Goal: Check status: Check status

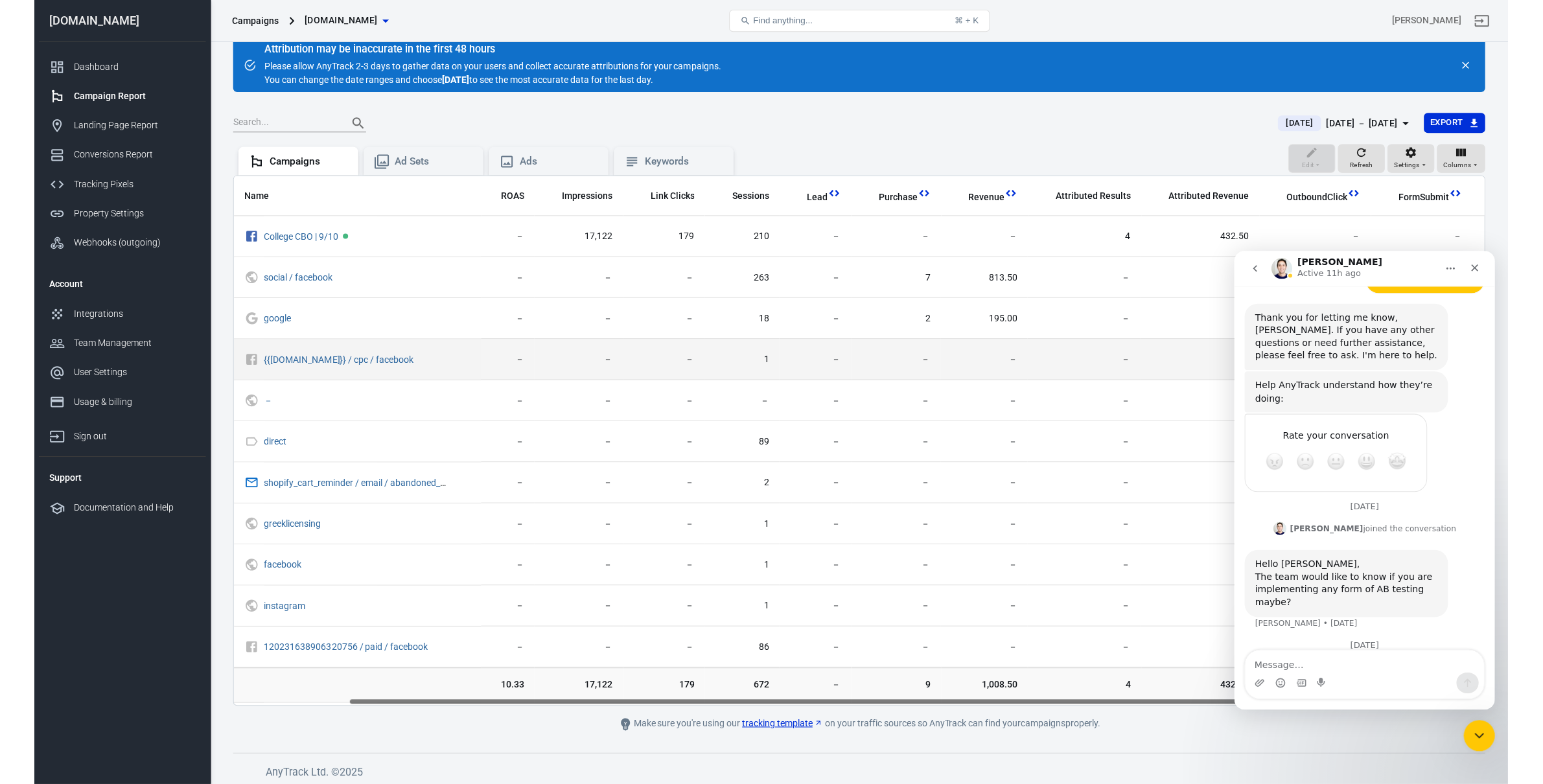
scroll to position [0, 125]
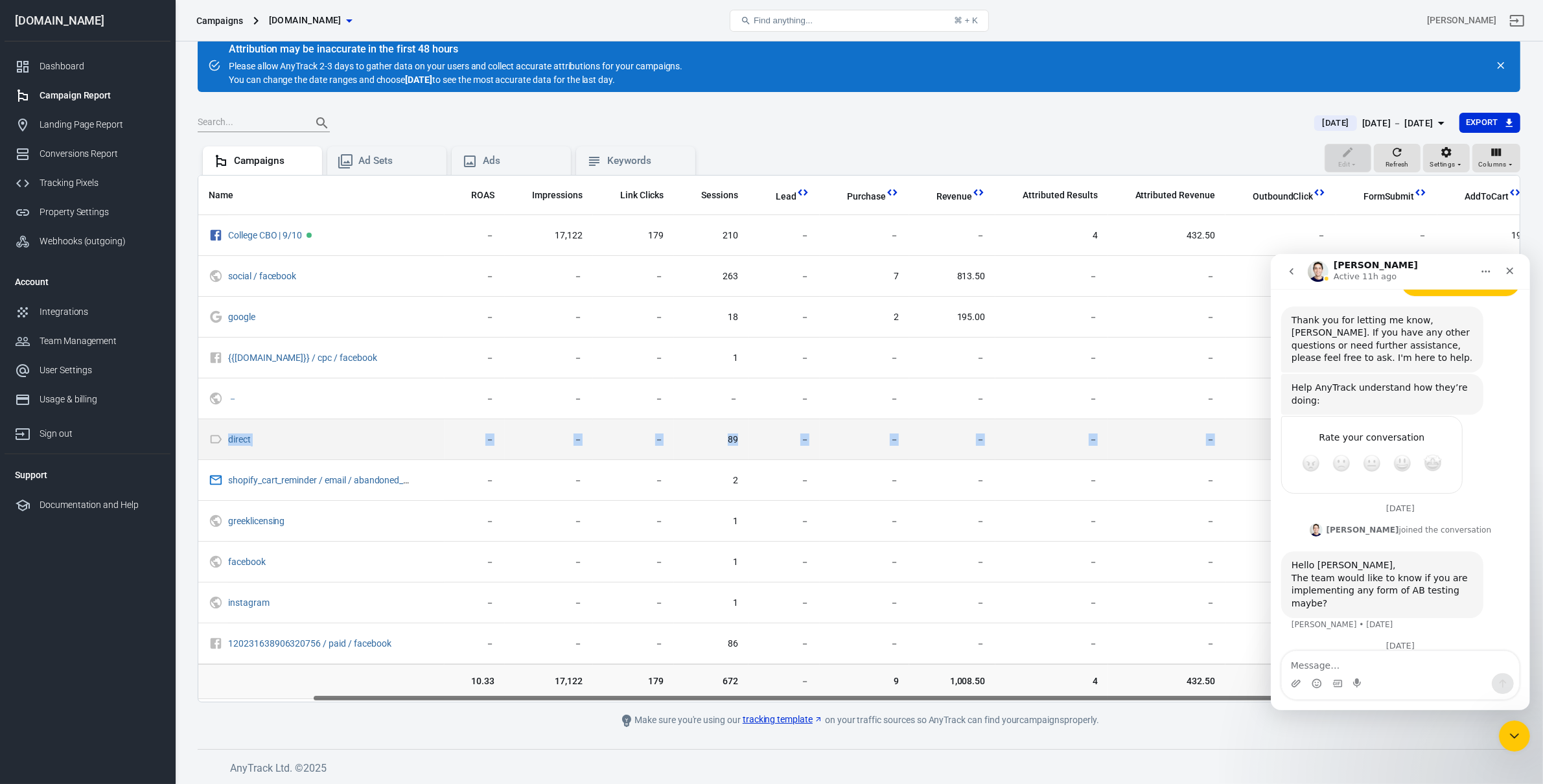
drag, startPoint x: 1223, startPoint y: 430, endPoint x: 1229, endPoint y: 432, distance: 6.3
click at [1102, 432] on tbody "College CBO | 9/10 97.66 － 17,122 179 210 － － － 4 432.50 － － 19 social / facebo…" at bounding box center [802, 439] width 1459 height 449
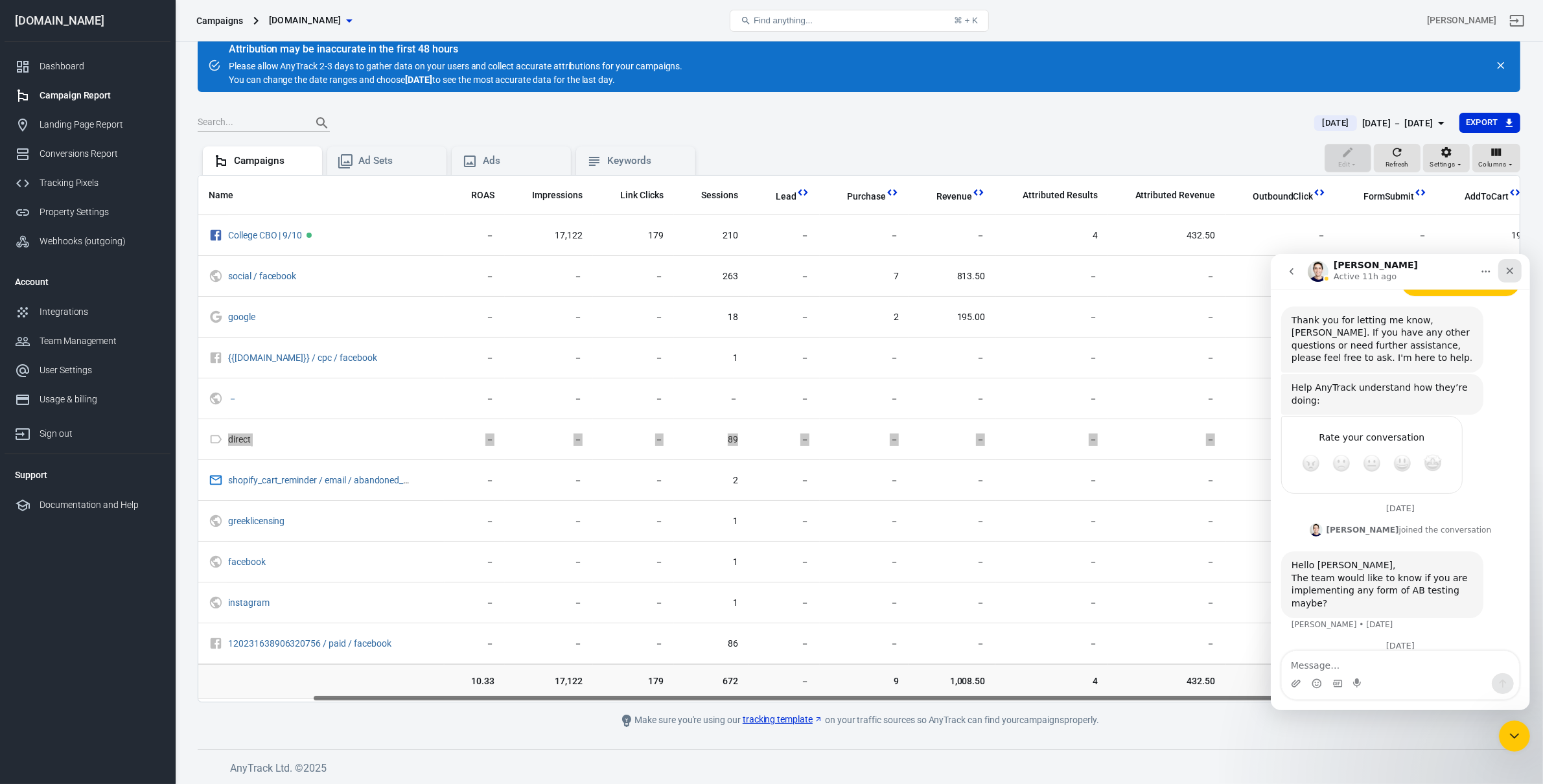
click at [1102, 279] on div "Close" at bounding box center [1509, 269] width 23 height 23
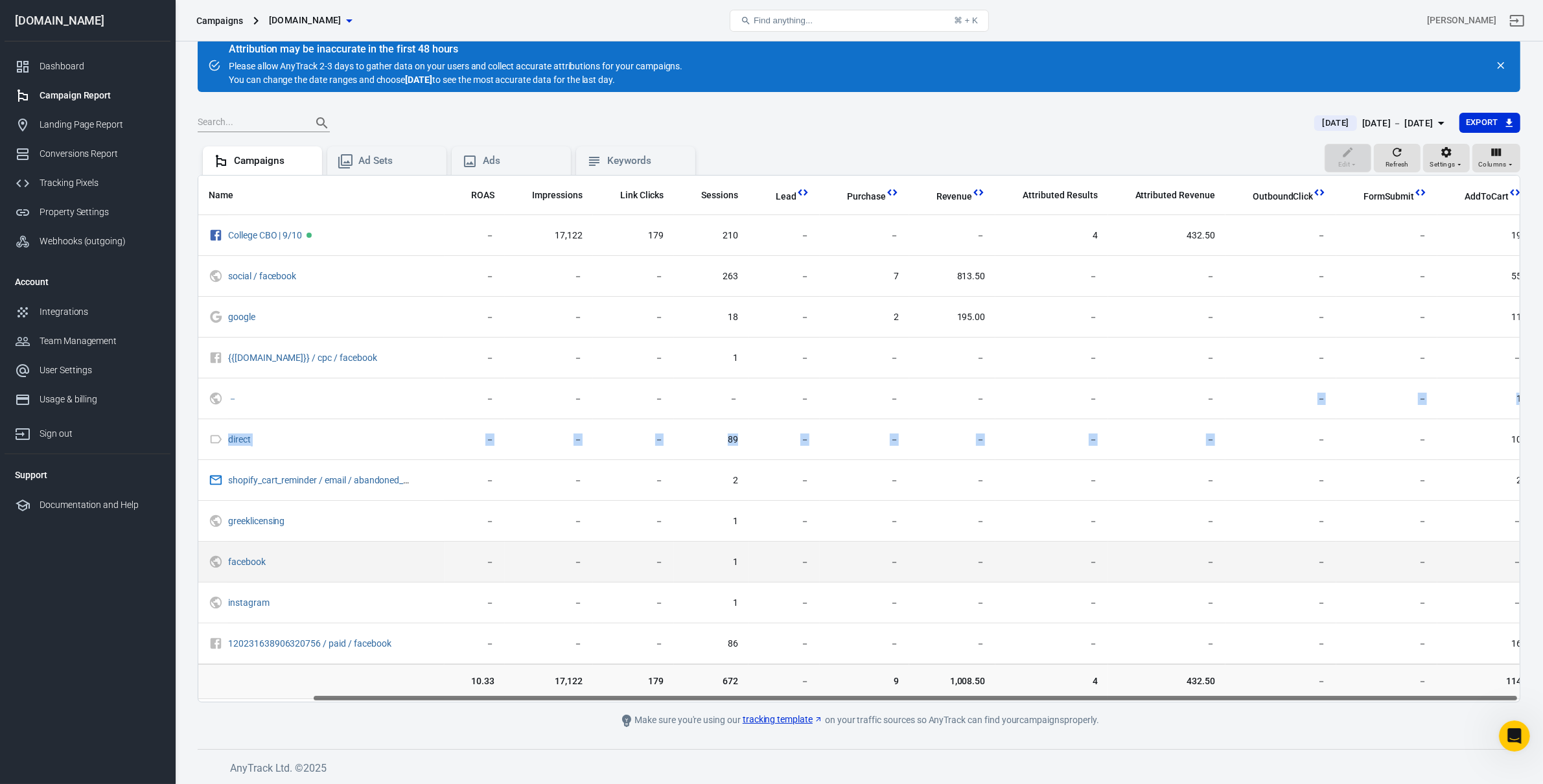
click at [1102, 569] on tbody "College CBO | 9/10 97.66 － 17,122 179 210 － － － 4 432.50 － － 19 social / facebo…" at bounding box center [802, 439] width 1459 height 449
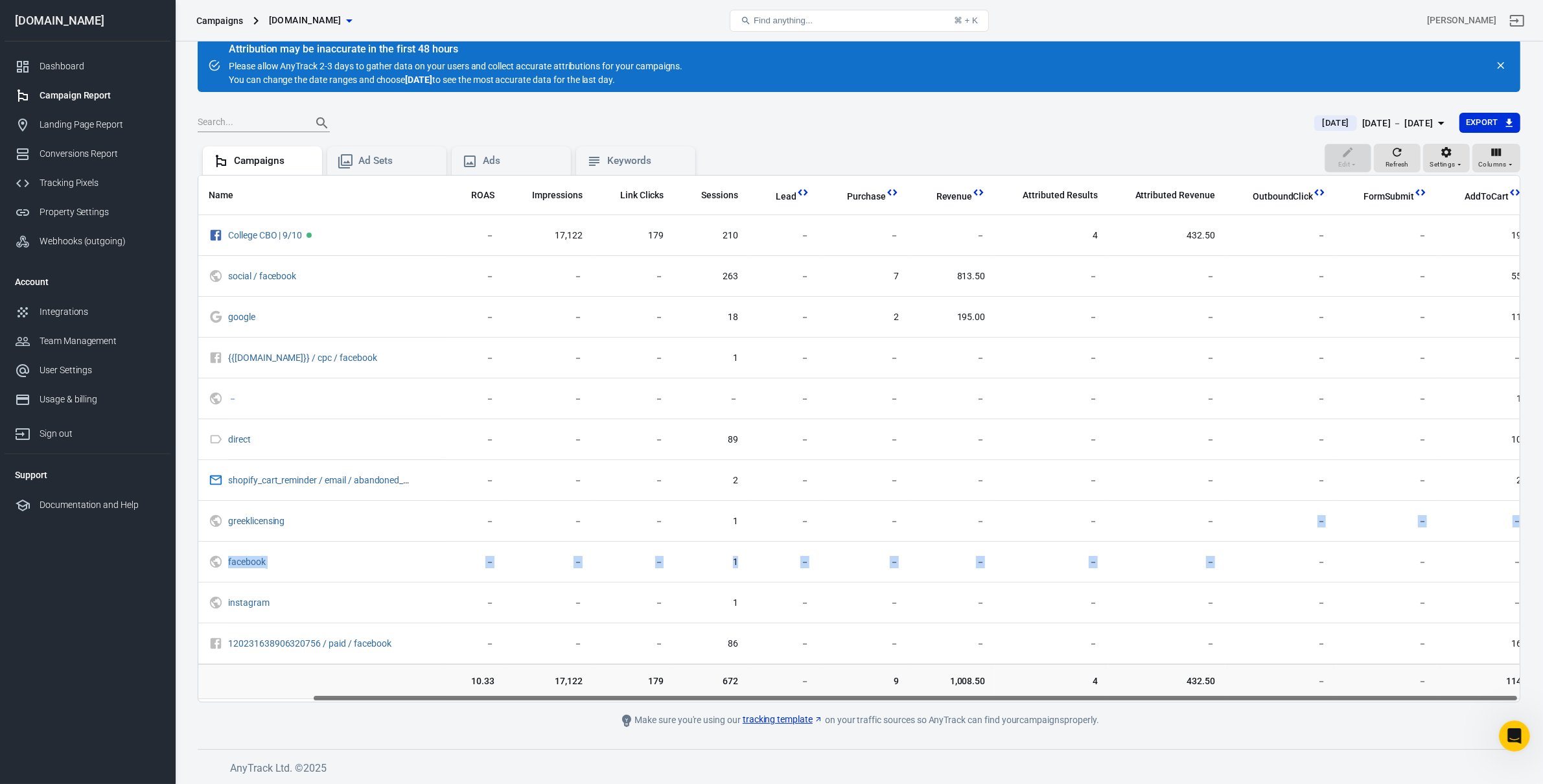
scroll to position [2323, 0]
click at [1021, 700] on div "Name Amount Spent ROAS Impressions Link Clicks Sessions Lead Purchase Revenue A…" at bounding box center [859, 439] width 1322 height 526
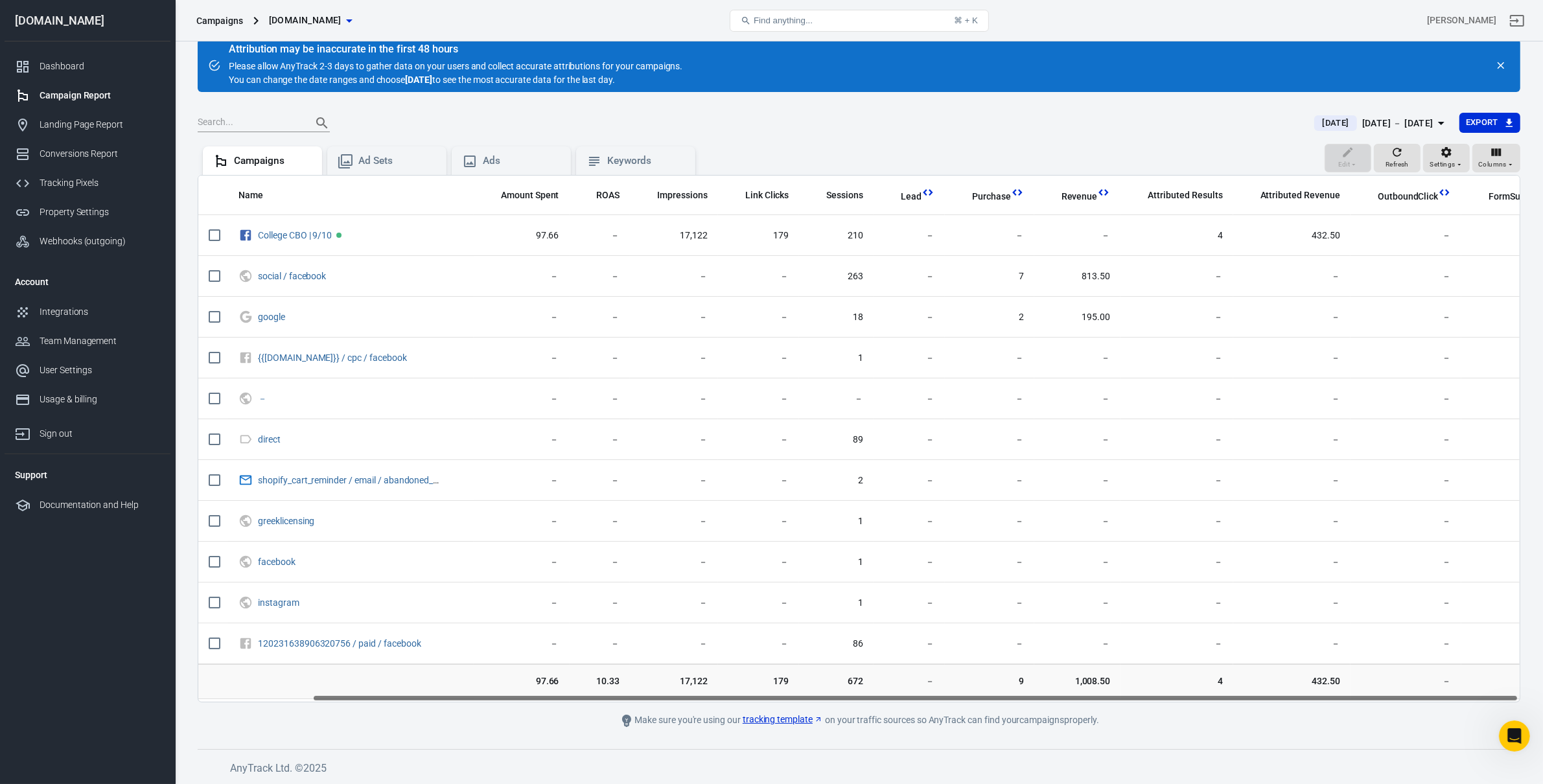
drag, startPoint x: 1021, startPoint y: 700, endPoint x: 860, endPoint y: 672, distance: 163.4
click at [614, 674] on div "Name Amount Spent ROAS Impressions Link Clicks Sessions Lead Purchase Revenue A…" at bounding box center [859, 439] width 1322 height 528
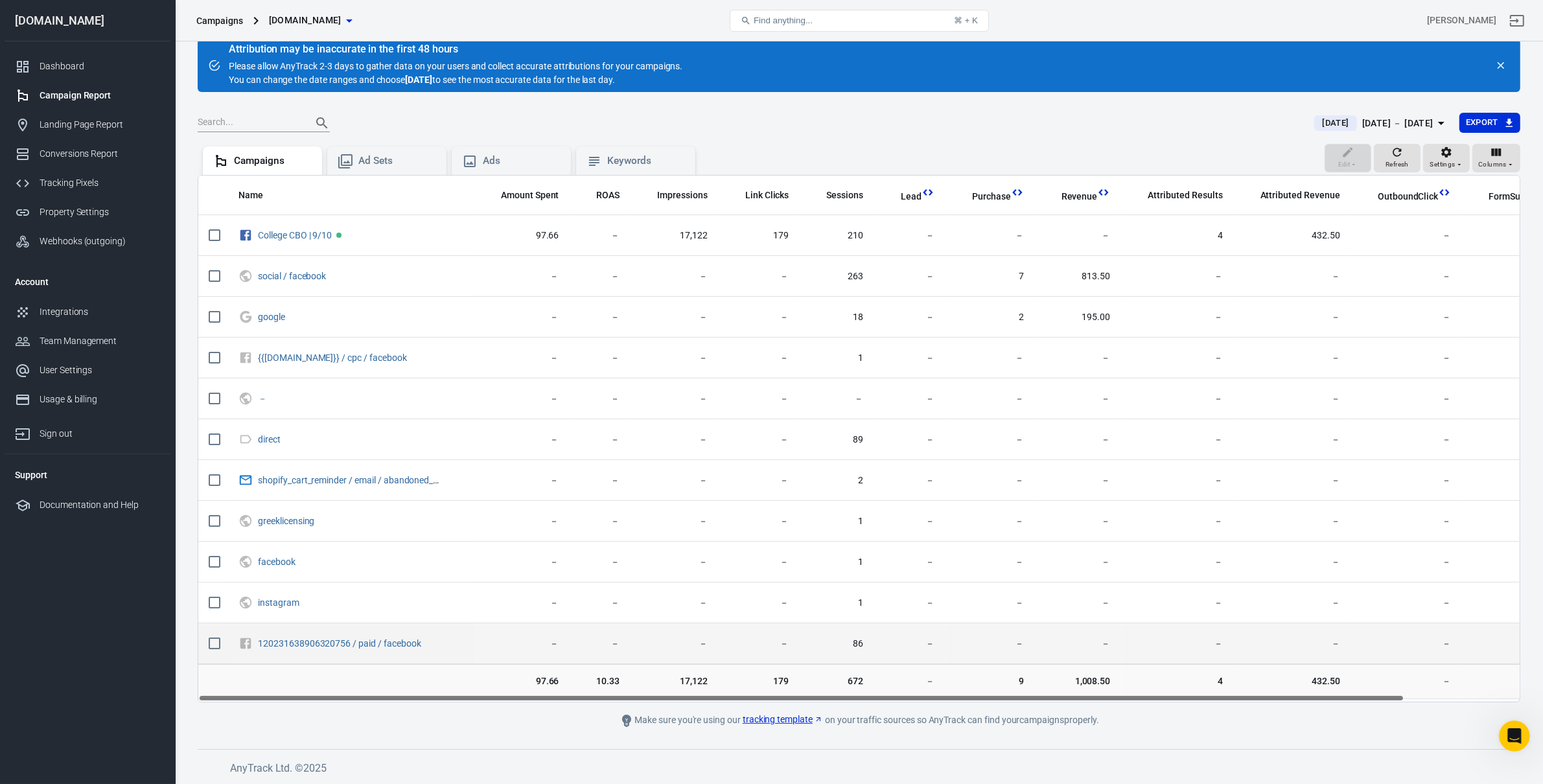
click at [1102, 654] on td "－" at bounding box center [1176, 644] width 112 height 40
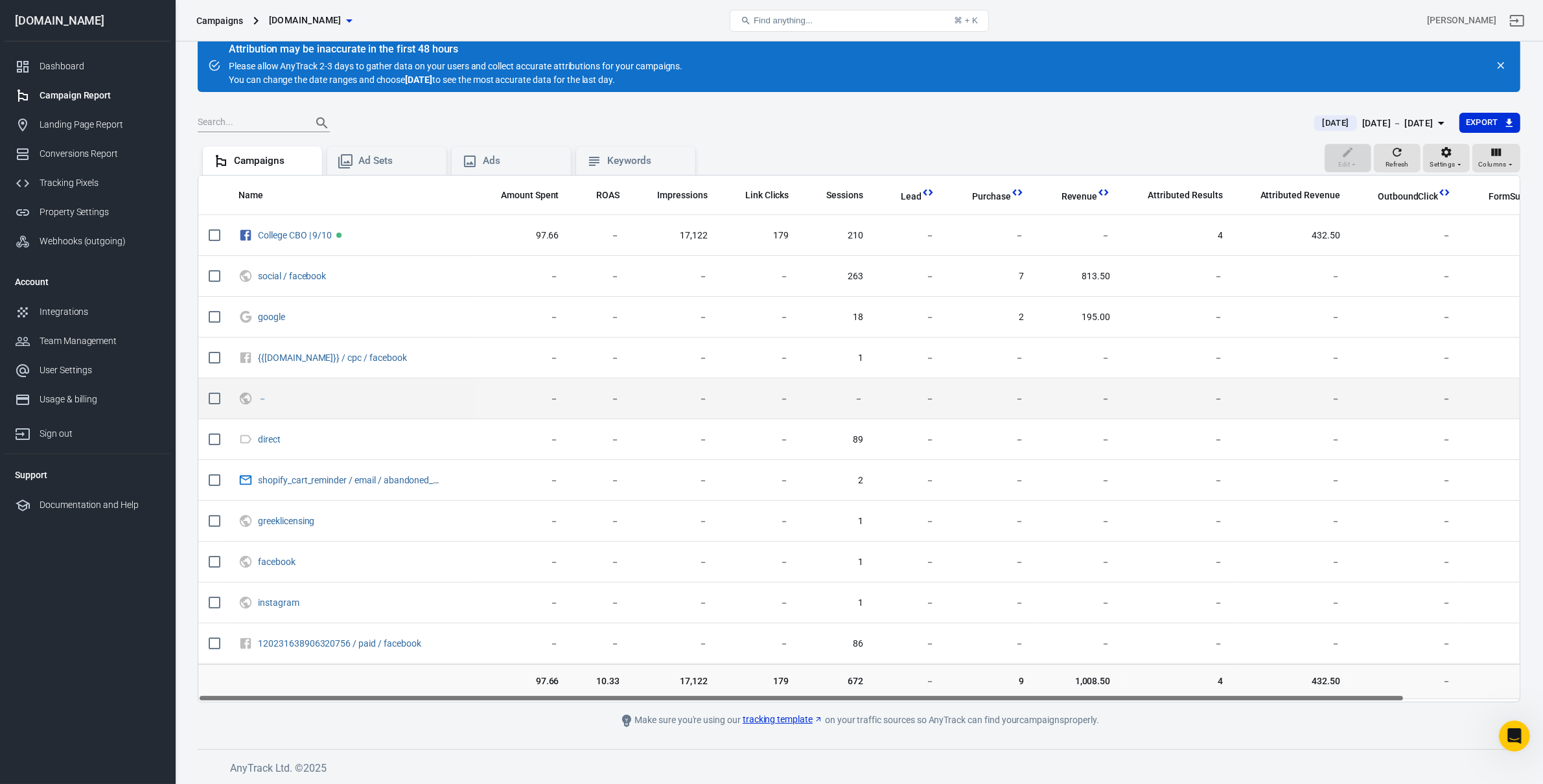
drag, startPoint x: 1003, startPoint y: 429, endPoint x: 1073, endPoint y: 385, distance: 82.7
click at [1003, 429] on td "－" at bounding box center [989, 440] width 89 height 40
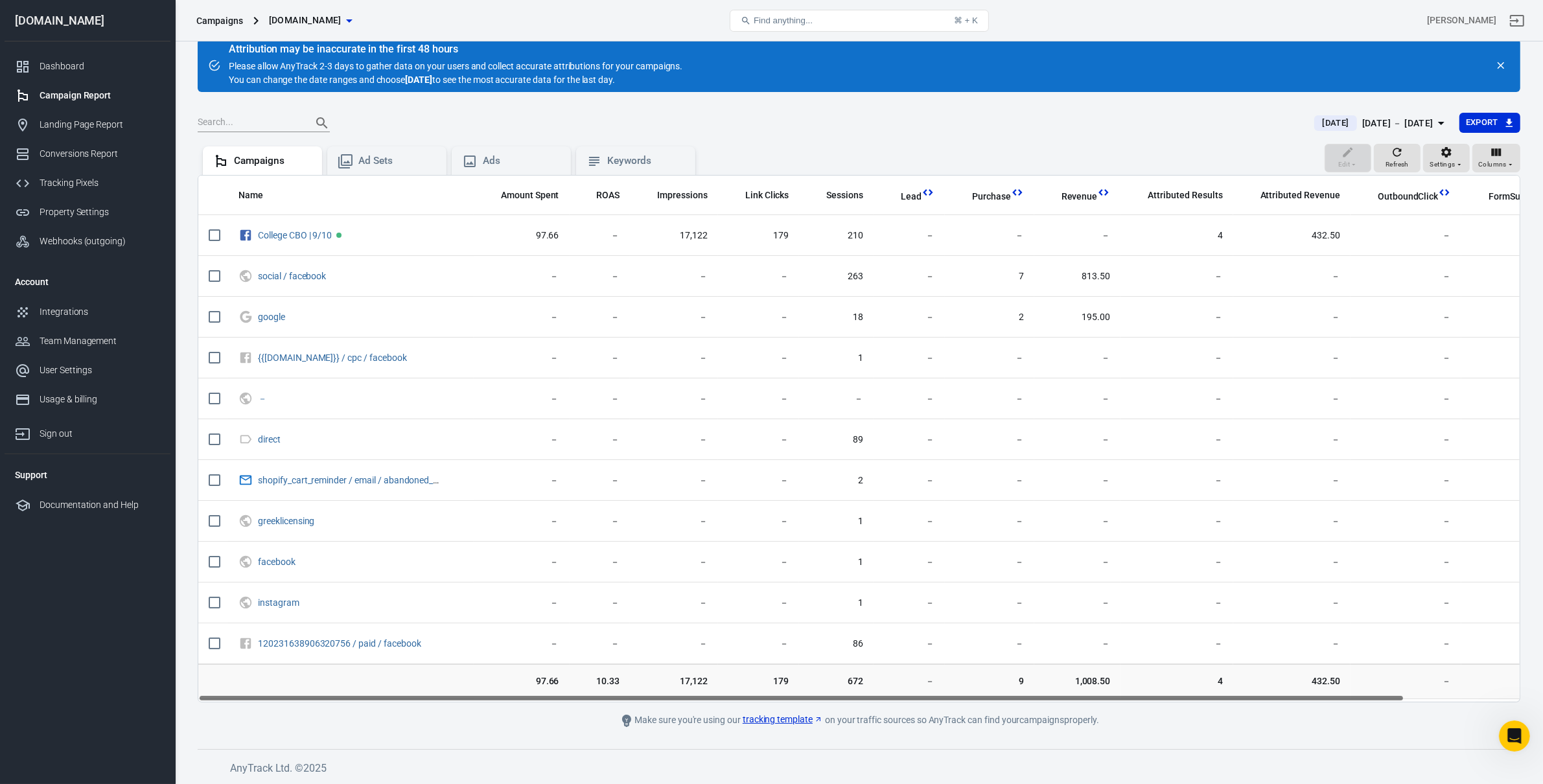
click at [1102, 120] on div "[DATE] － [DATE]" at bounding box center [1398, 123] width 71 height 16
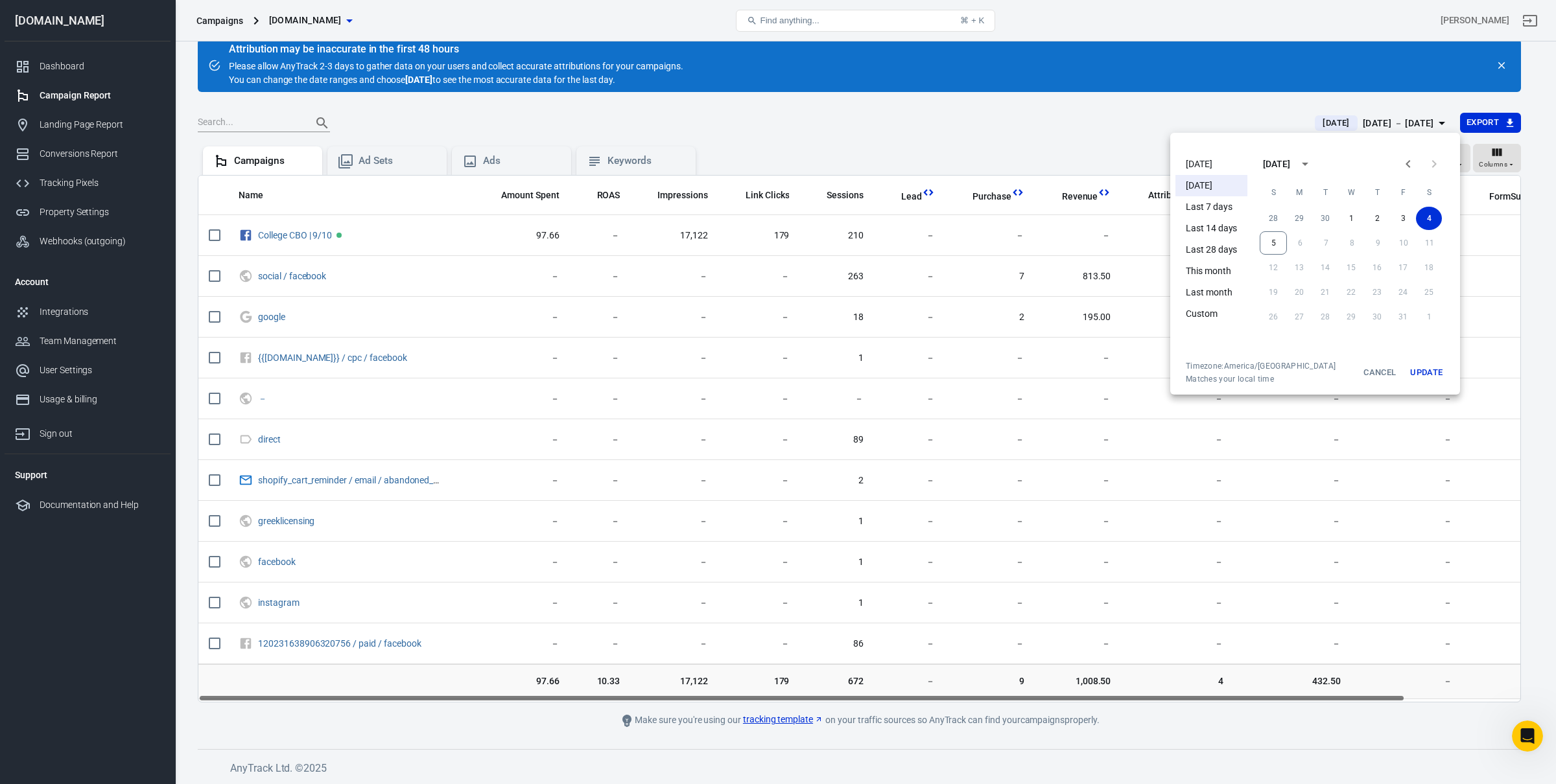
click at [1085, 142] on div at bounding box center [778, 392] width 1556 height 784
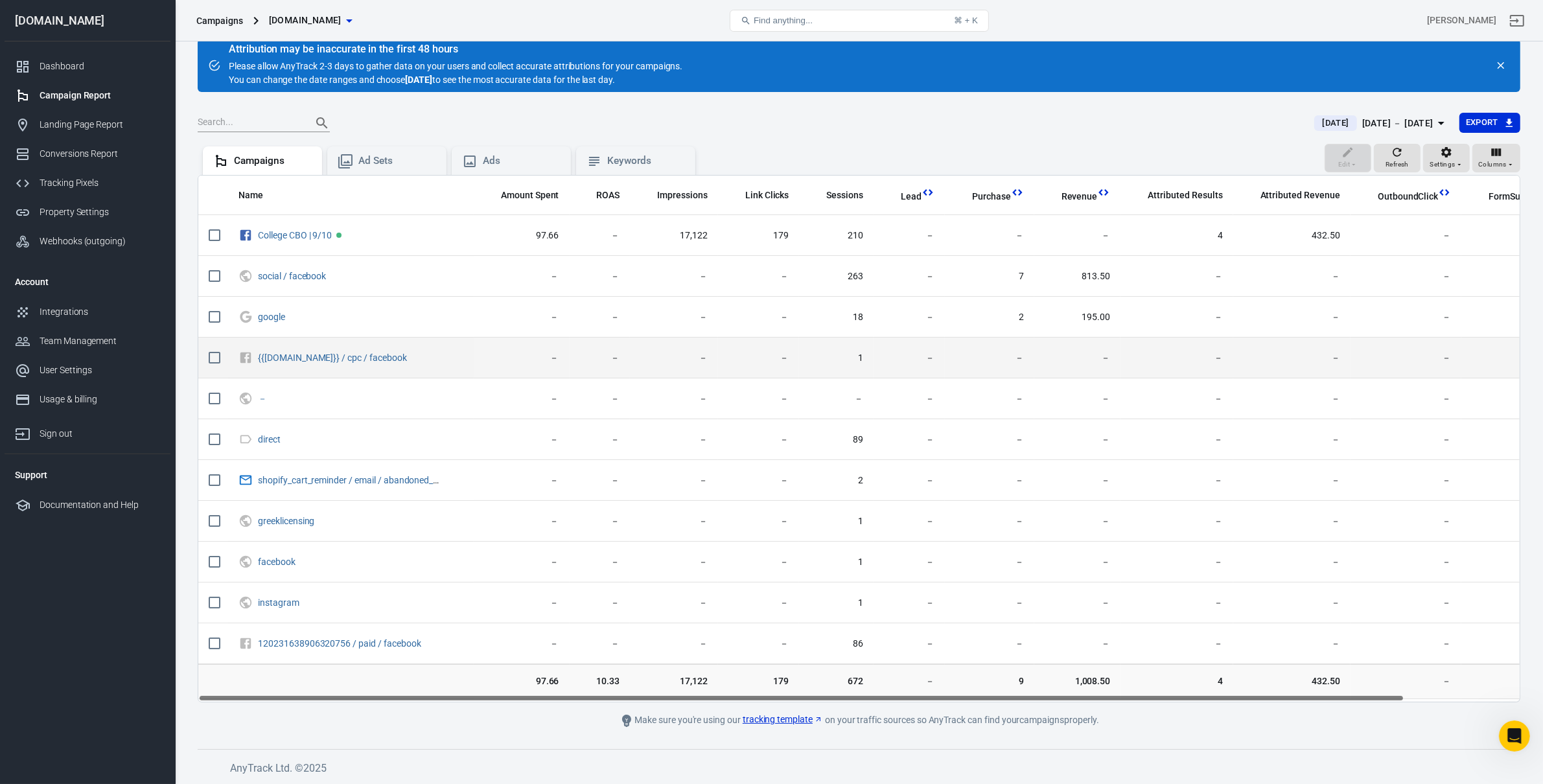
click at [1034, 362] on td "－" at bounding box center [1077, 358] width 87 height 40
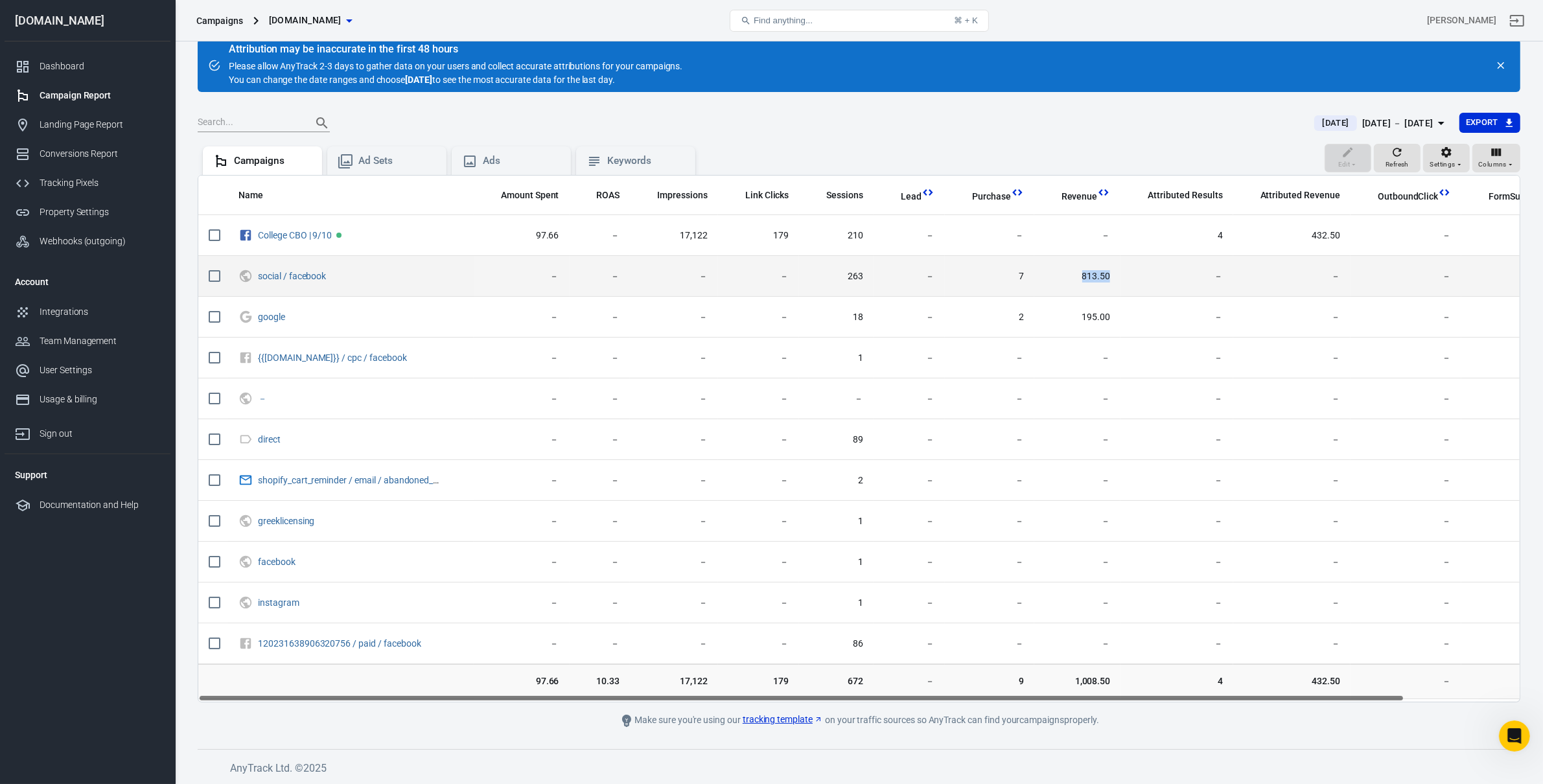
drag, startPoint x: 1075, startPoint y: 282, endPoint x: 1140, endPoint y: 283, distance: 65.0
click at [1102, 283] on tr "social / facebook － － － － 263 － 7 813.50 － － － － 55" at bounding box center [927, 276] width 1459 height 40
click at [1102, 286] on td "－" at bounding box center [1176, 276] width 112 height 40
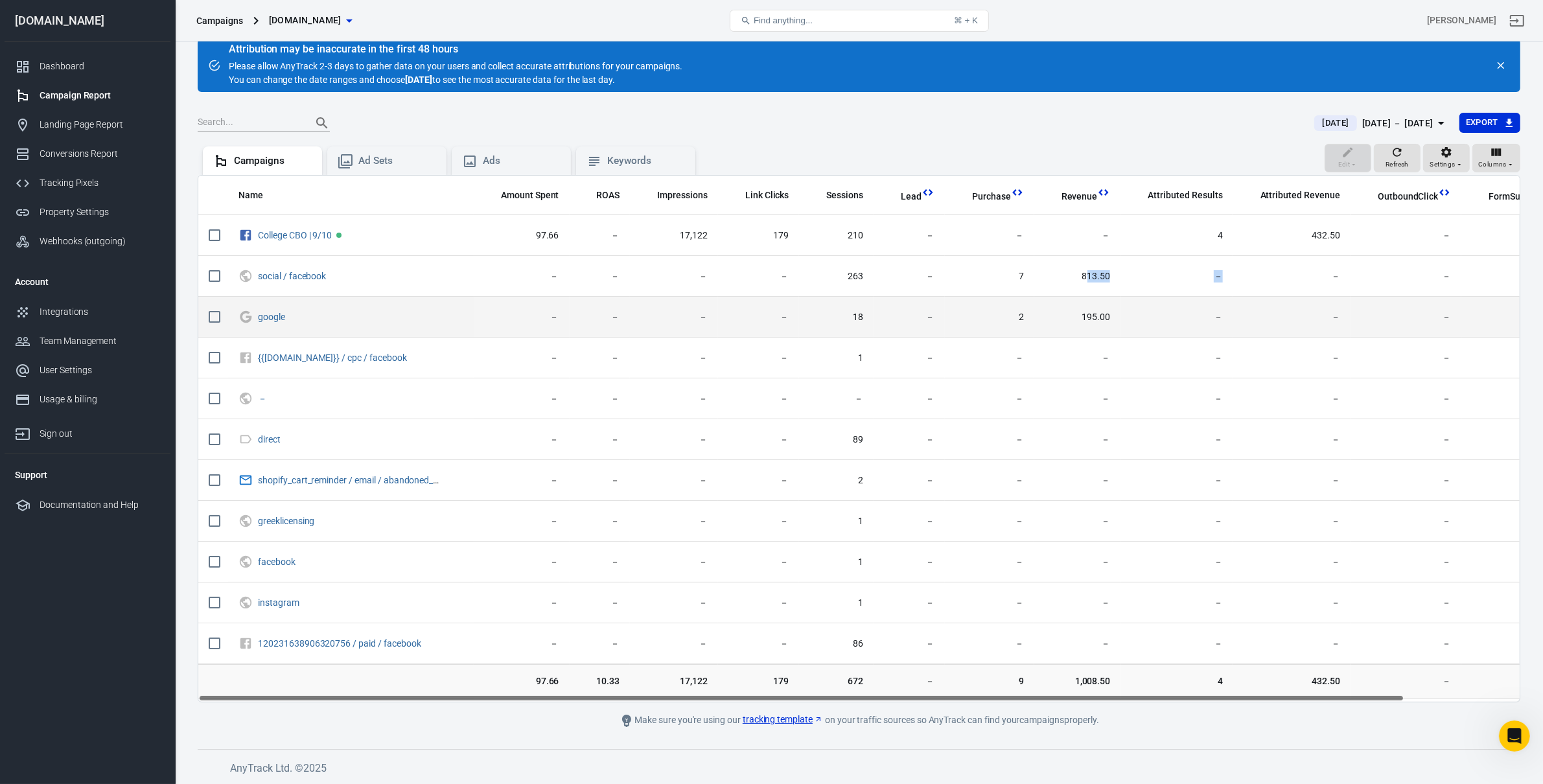
drag, startPoint x: 1085, startPoint y: 281, endPoint x: 1123, endPoint y: 296, distance: 40.9
click at [1102, 296] on tbody "College CBO | 9/10 97.66 － 17,122 179 210 － － － 4 432.50 － － 19 social / facebo…" at bounding box center [927, 439] width 1459 height 449
click at [1096, 316] on span "195.00" at bounding box center [1077, 318] width 66 height 13
drag, startPoint x: 1087, startPoint y: 316, endPoint x: 1105, endPoint y: 316, distance: 18.0
click at [1102, 316] on span "195.00" at bounding box center [1077, 318] width 66 height 13
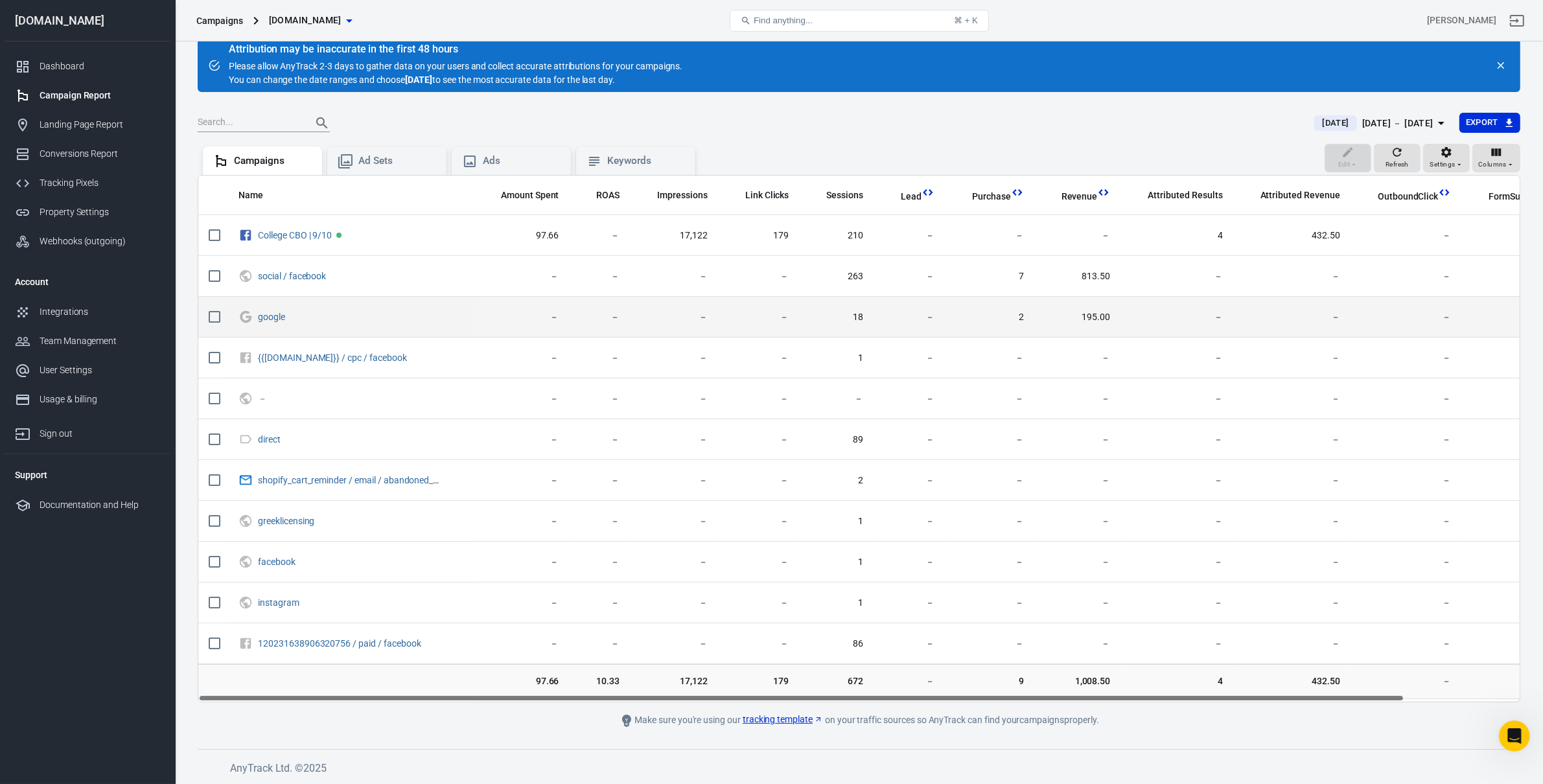
click at [1102, 316] on span "195.00" at bounding box center [1077, 318] width 66 height 13
click at [1102, 316] on span "195.00" at bounding box center [1077, 318] width 66 height 13
